Goal: Task Accomplishment & Management: Manage account settings

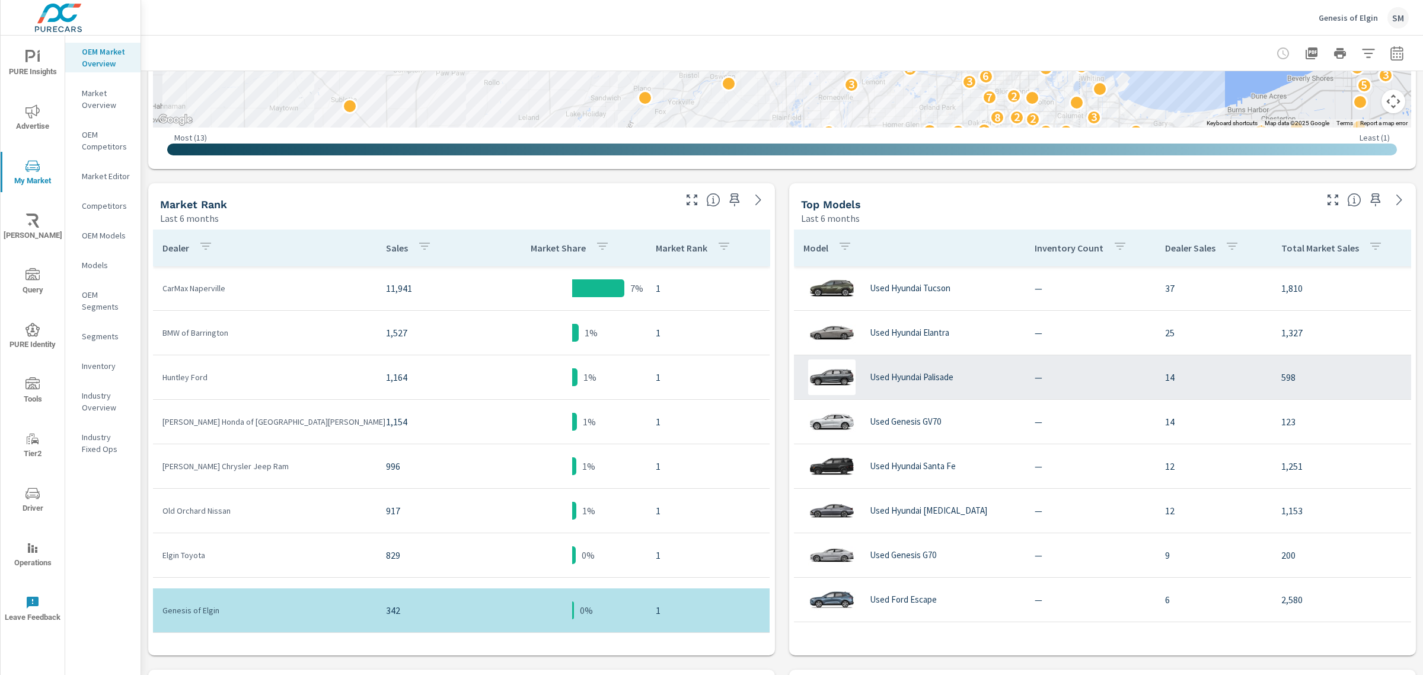
scroll to position [478, 0]
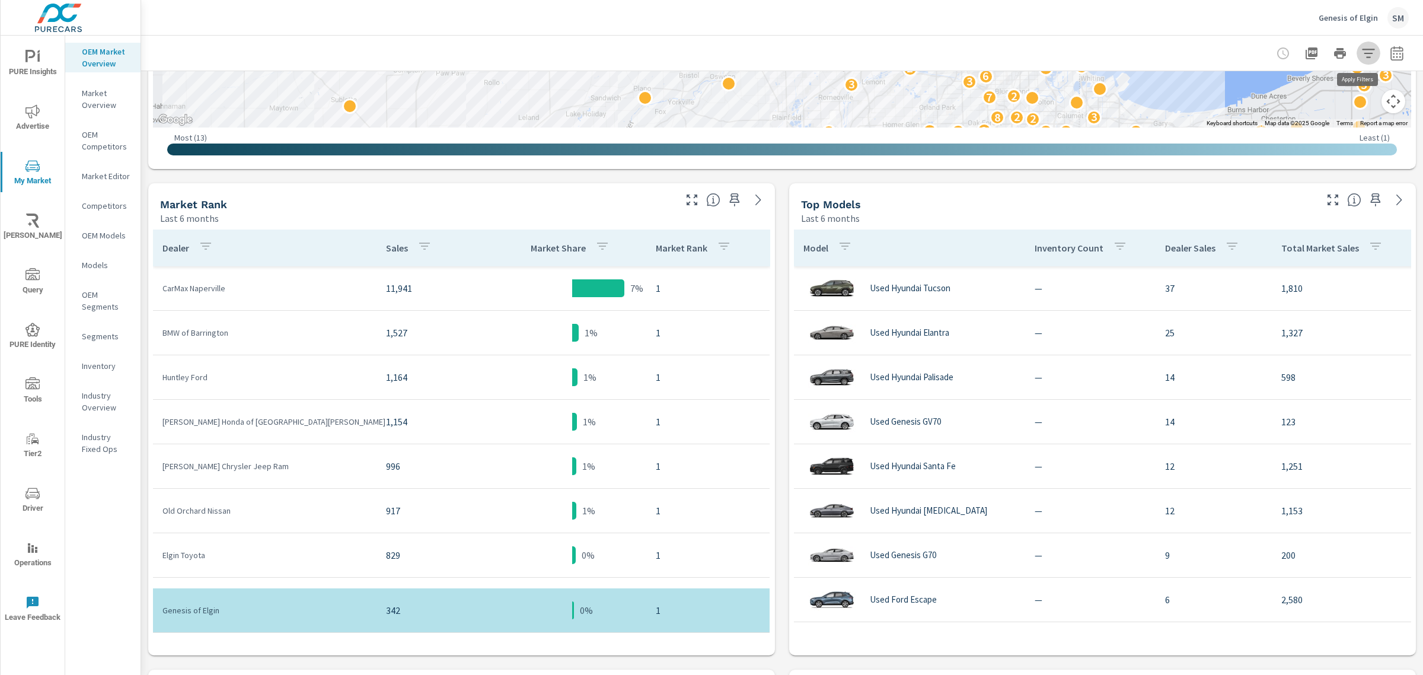
click at [1362, 52] on icon "button" at bounding box center [1368, 53] width 12 height 9
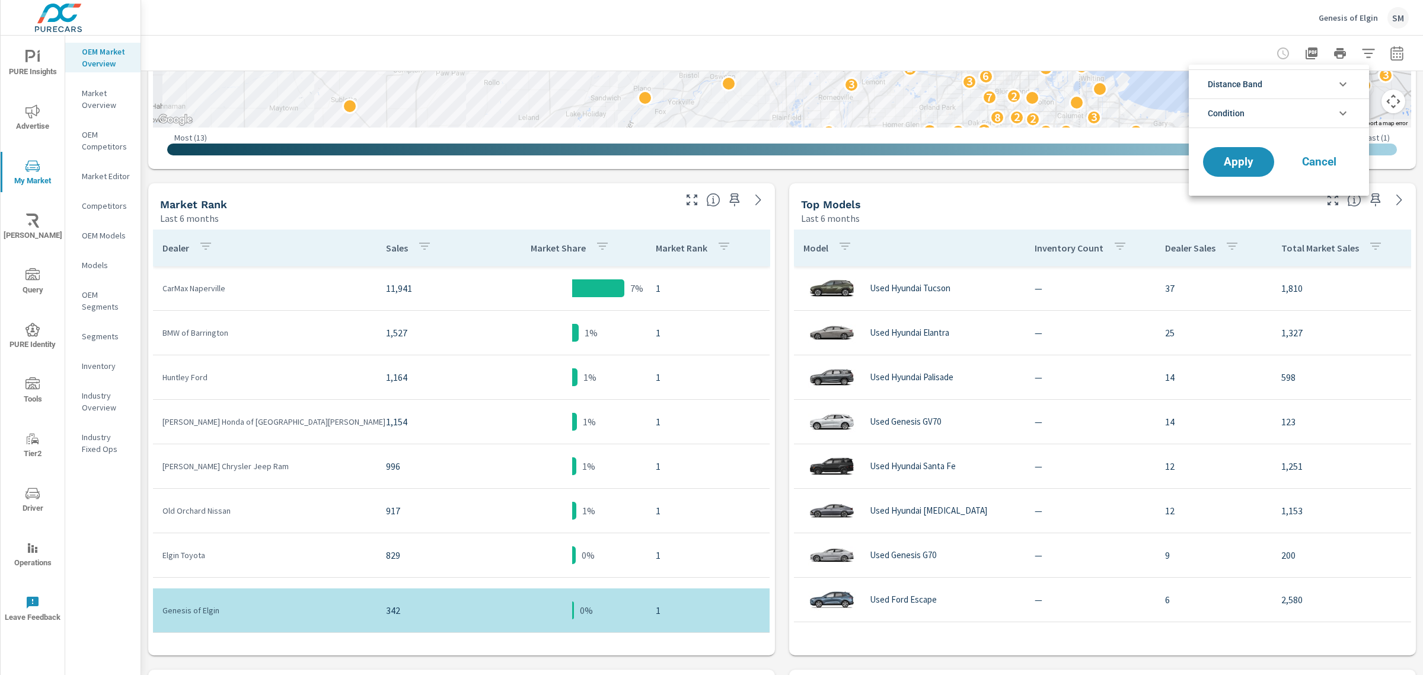
click at [1303, 104] on li "Condition" at bounding box center [1279, 113] width 180 height 30
click at [1311, 190] on span "Cancel" at bounding box center [1318, 188] width 47 height 11
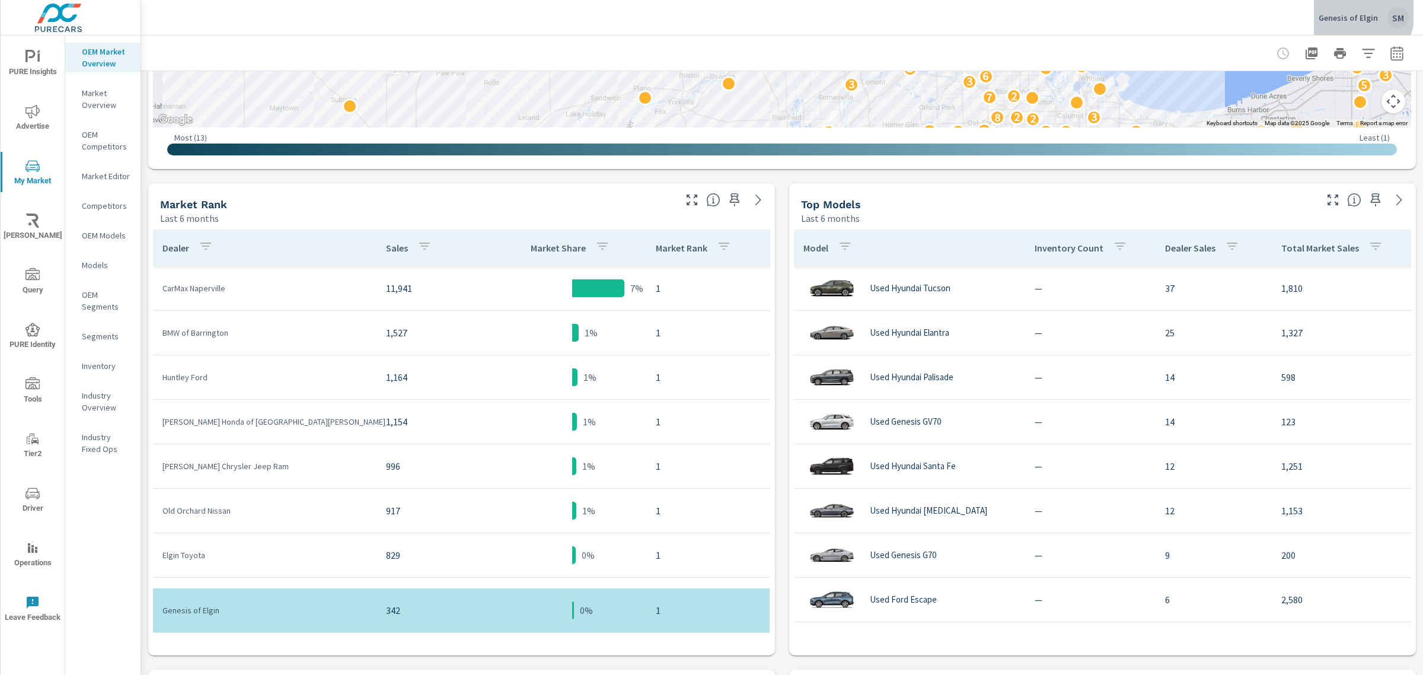
click at [1350, 12] on p "Genesis of Elgin" at bounding box center [1347, 17] width 59 height 11
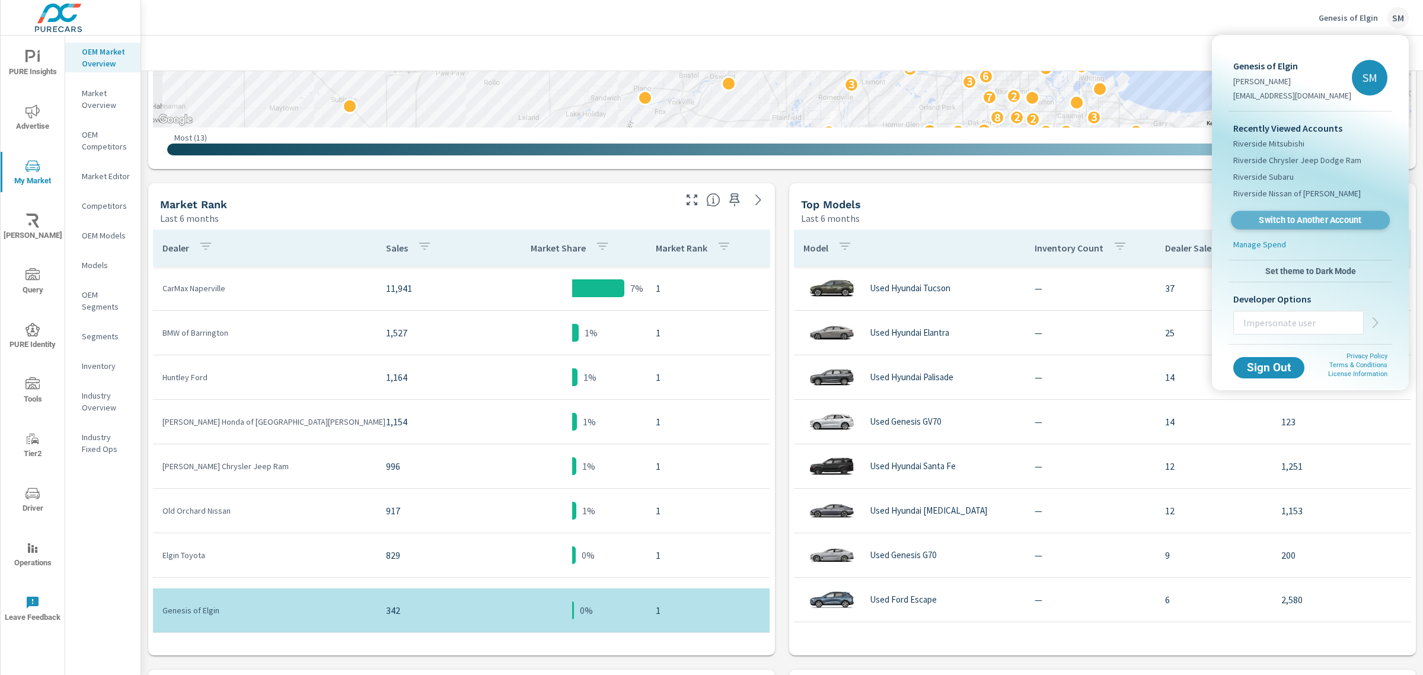
click at [1266, 215] on span "Switch to Another Account" at bounding box center [1309, 220] width 145 height 11
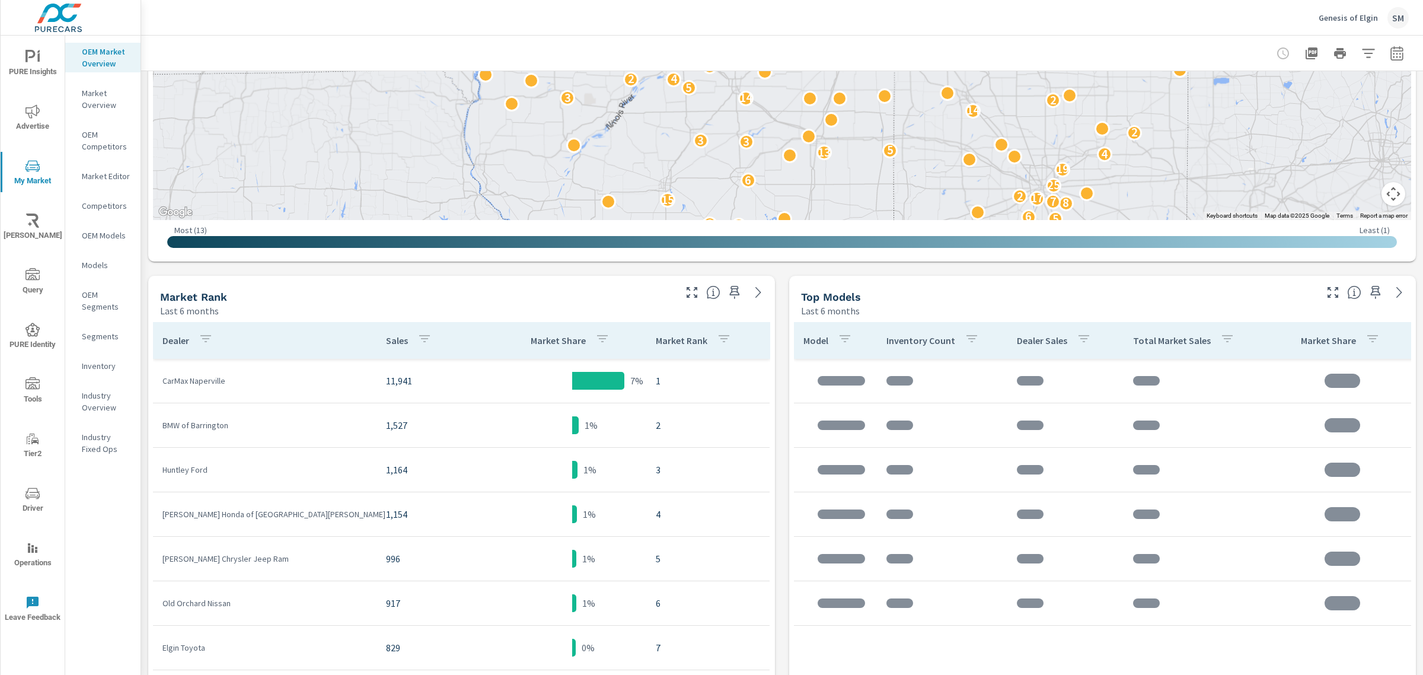
scroll to position [392, 0]
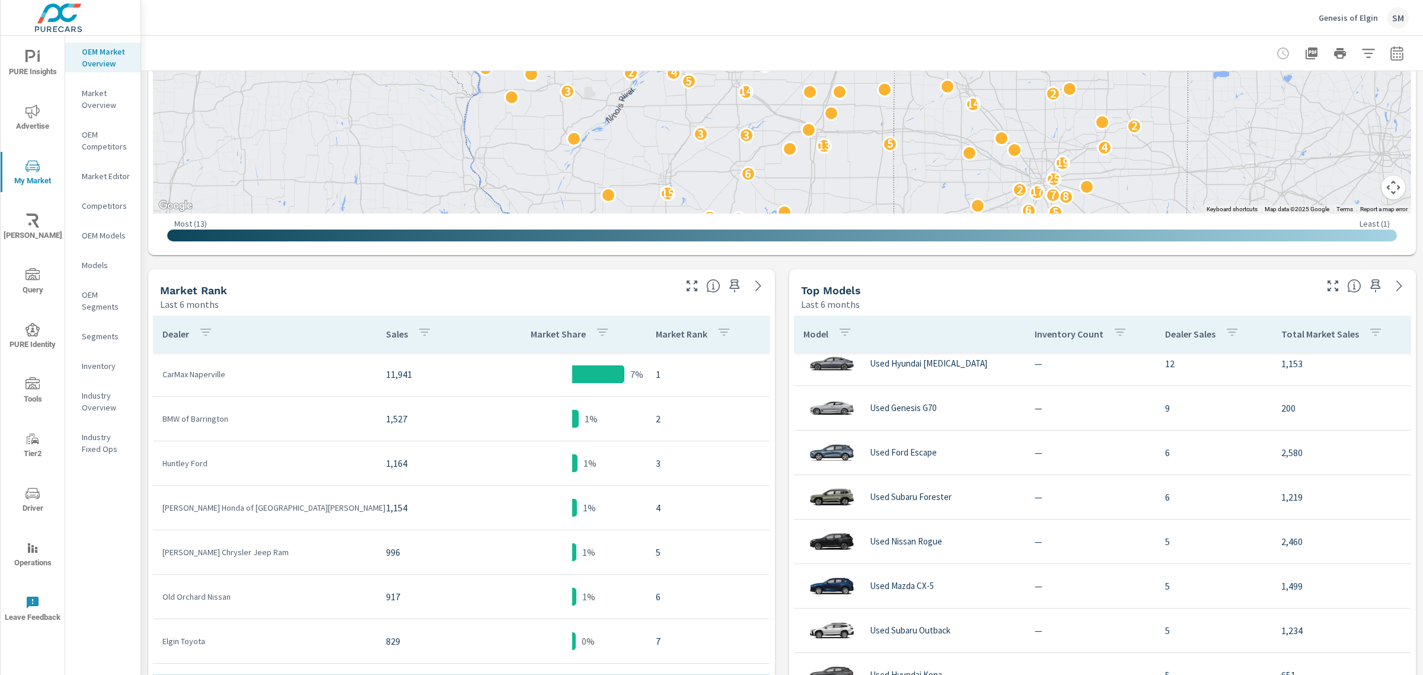
scroll to position [234, 0]
click at [1356, 52] on button "button" at bounding box center [1368, 53] width 24 height 24
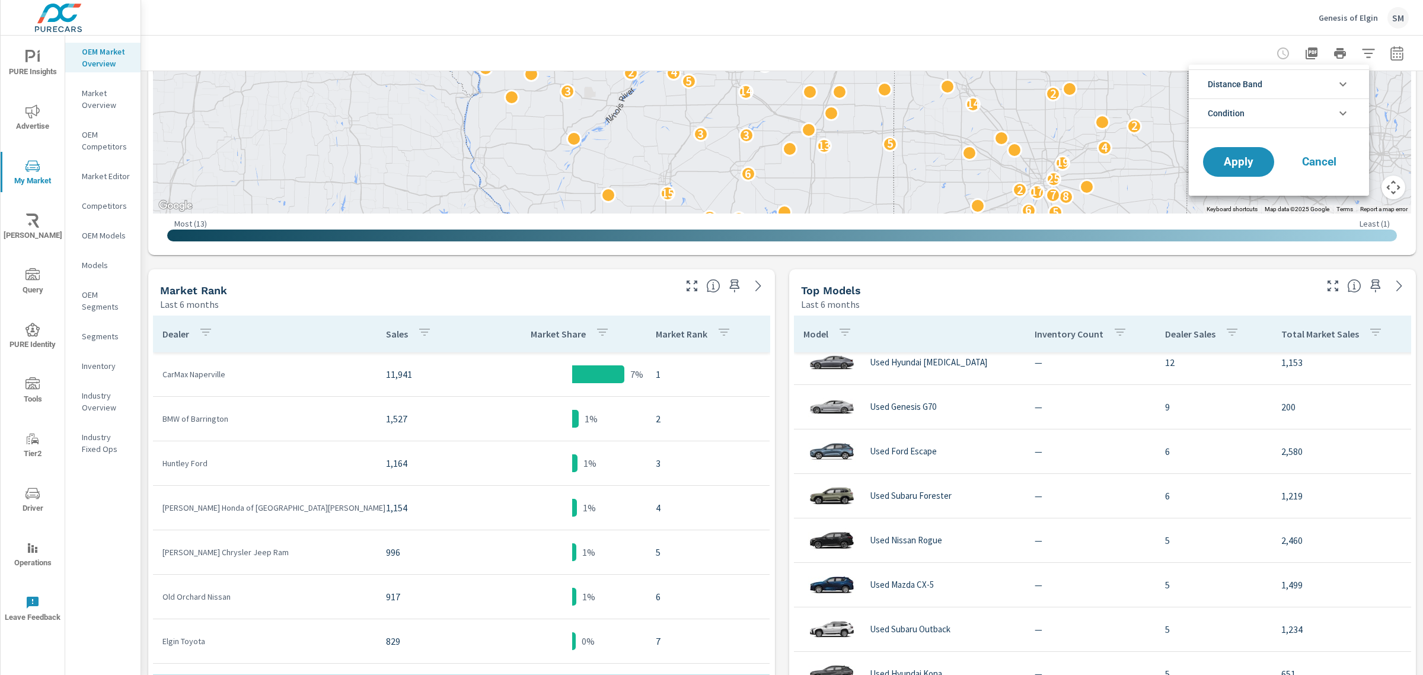
click at [1283, 107] on li "Condition" at bounding box center [1279, 113] width 180 height 30
click at [28, 60] on div at bounding box center [711, 337] width 1423 height 675
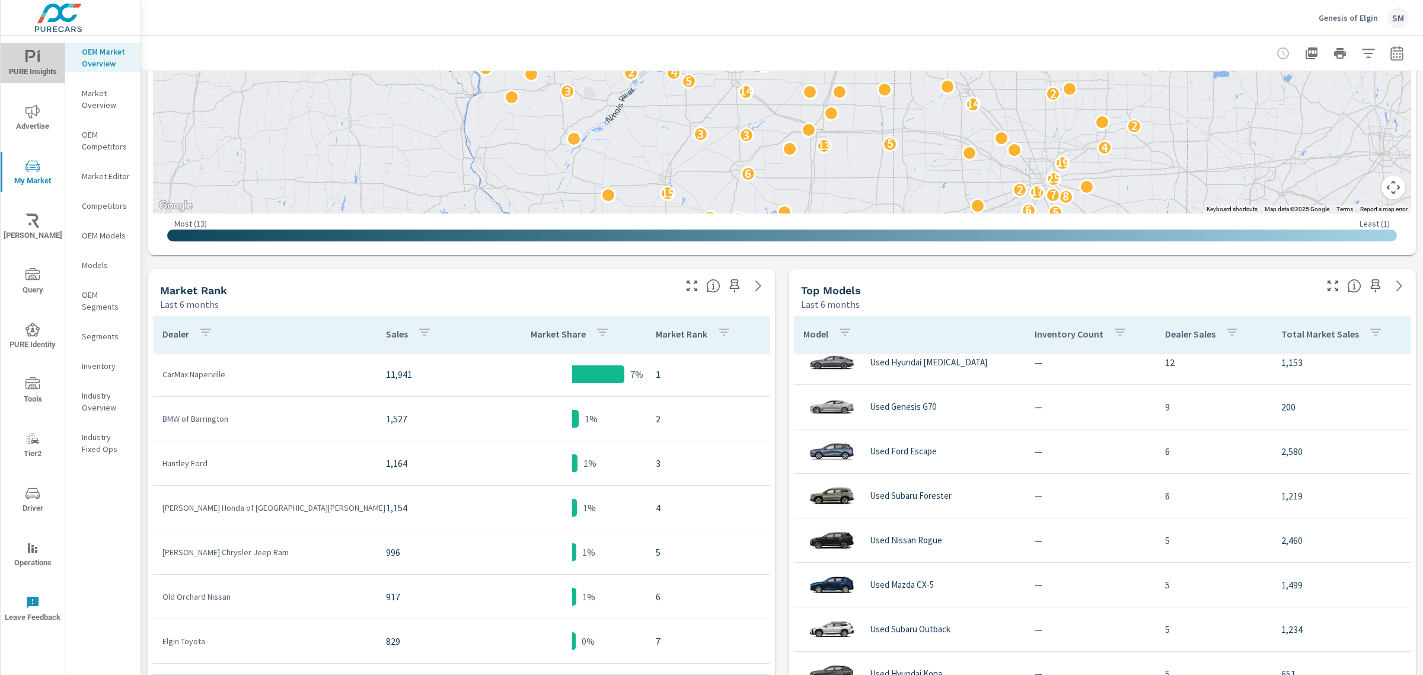
click at [31, 58] on icon "nav menu" at bounding box center [32, 57] width 14 height 14
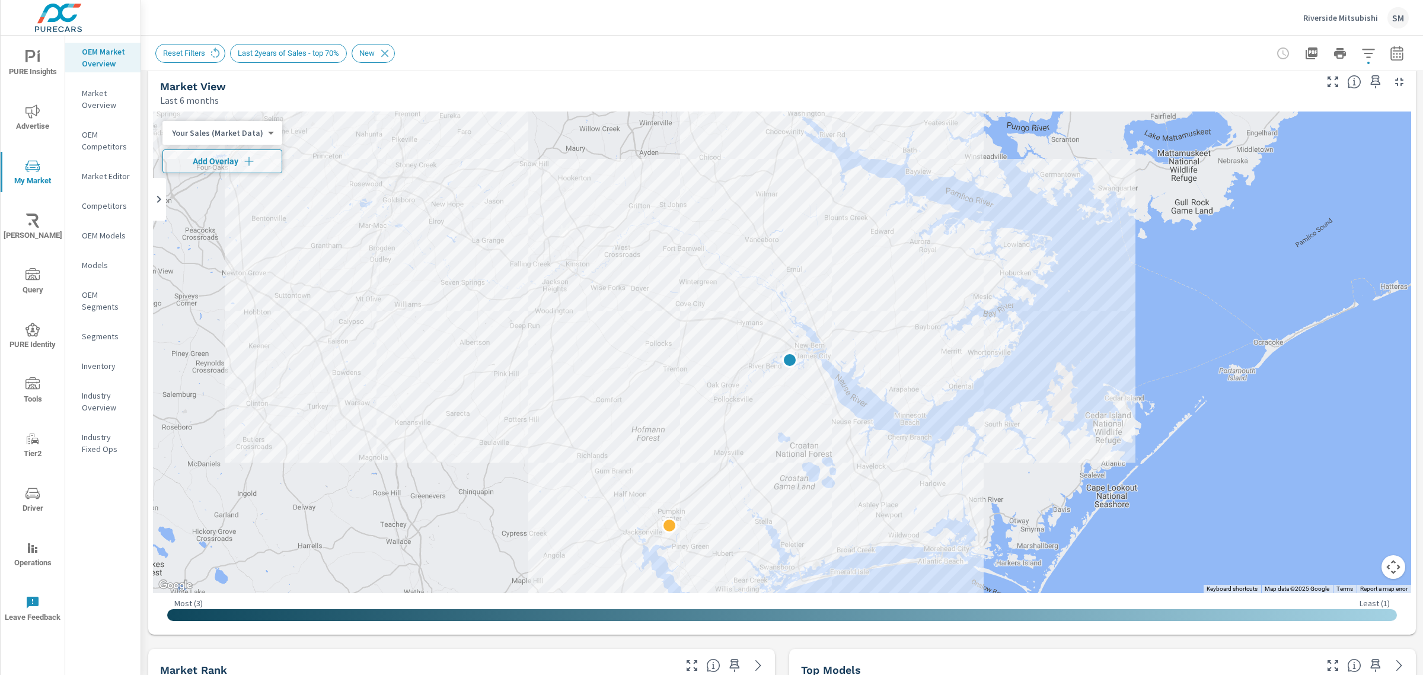
scroll to position [15, 0]
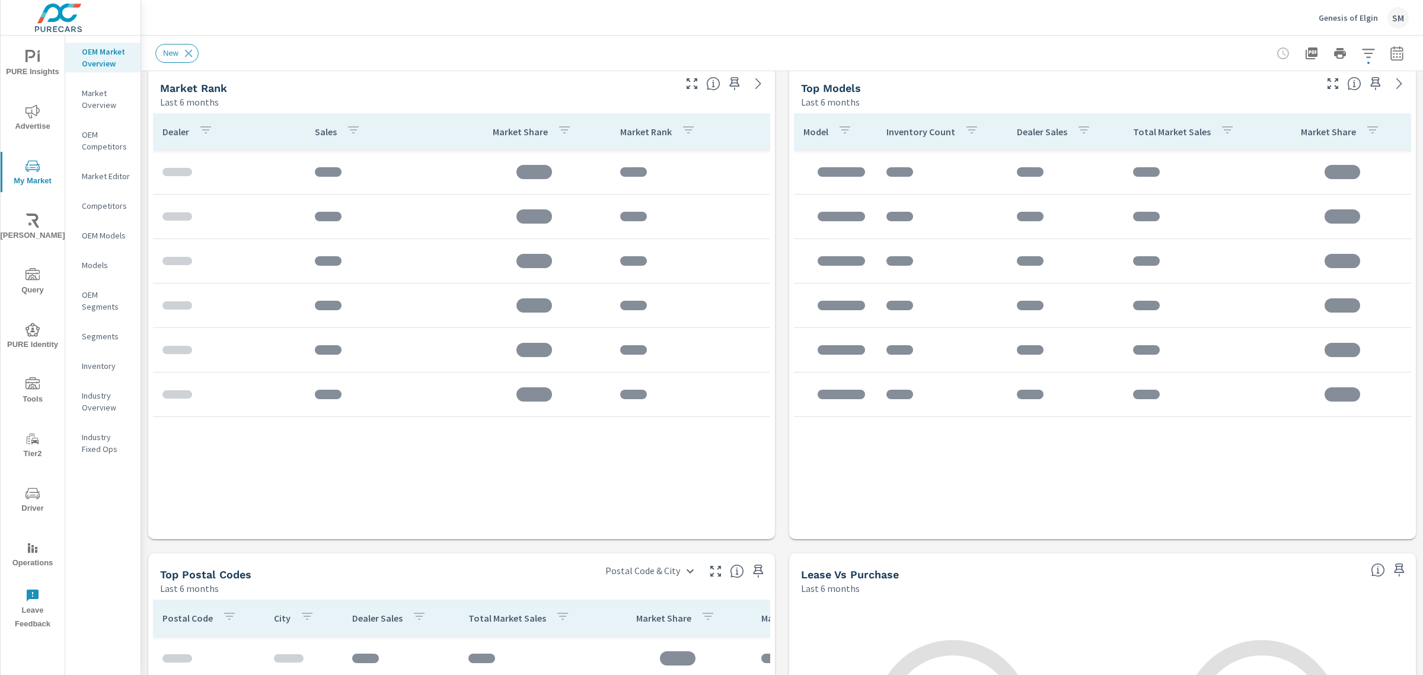
scroll to position [596, 0]
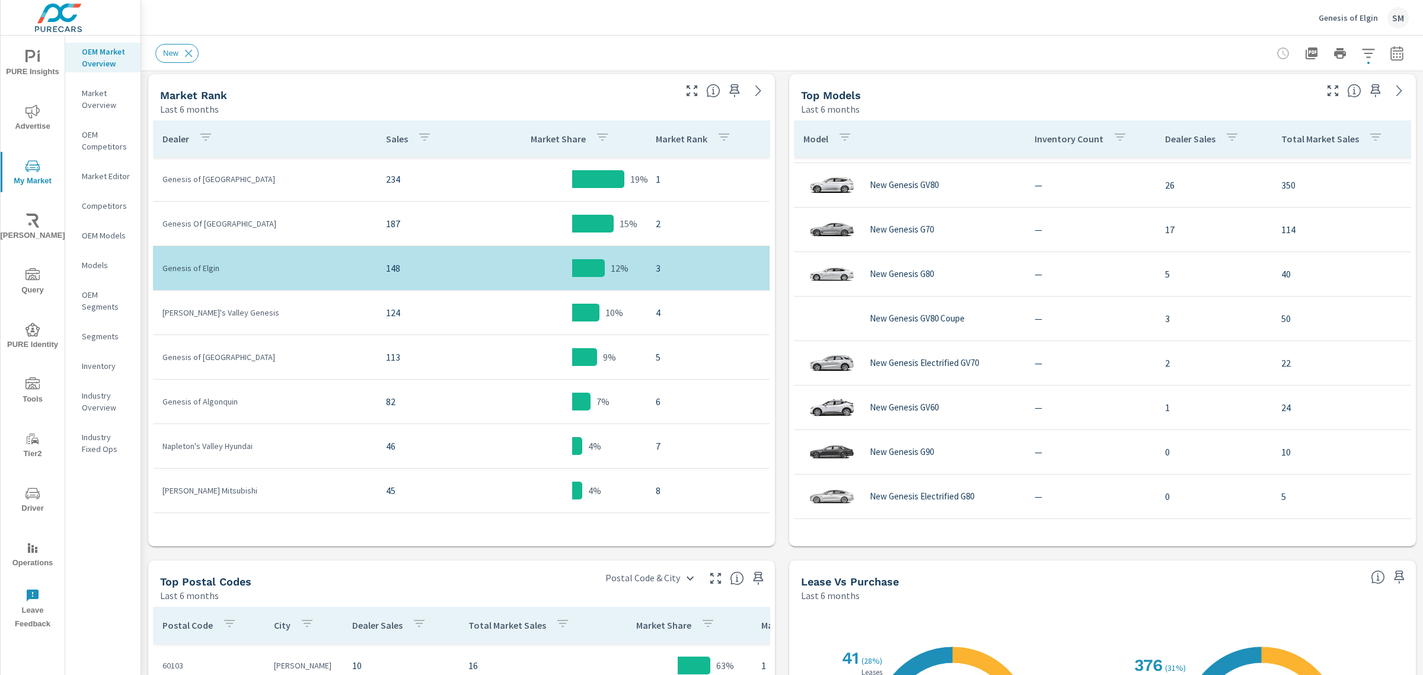
scroll to position [587, 0]
